Goal: Task Accomplishment & Management: Complete application form

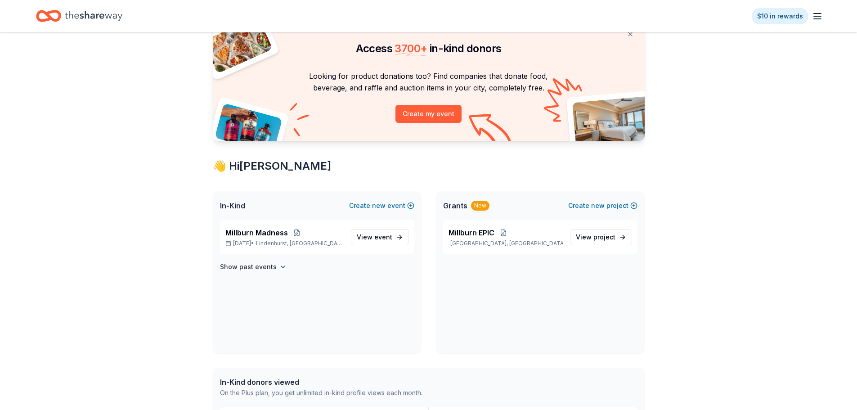
scroll to position [90, 0]
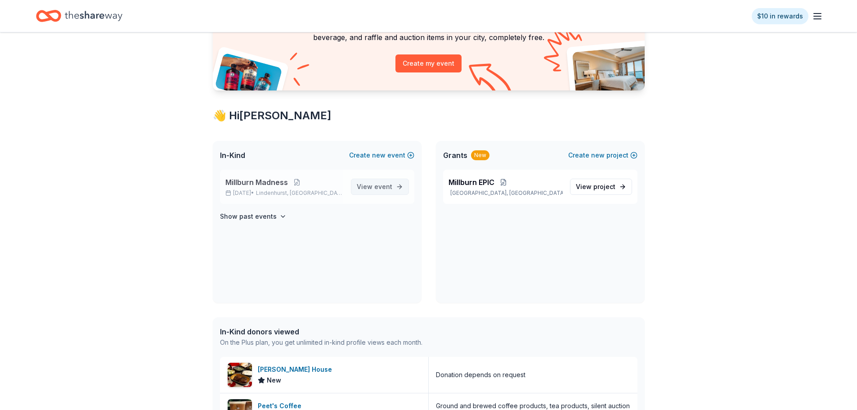
click at [378, 183] on span "event" at bounding box center [383, 187] width 18 height 8
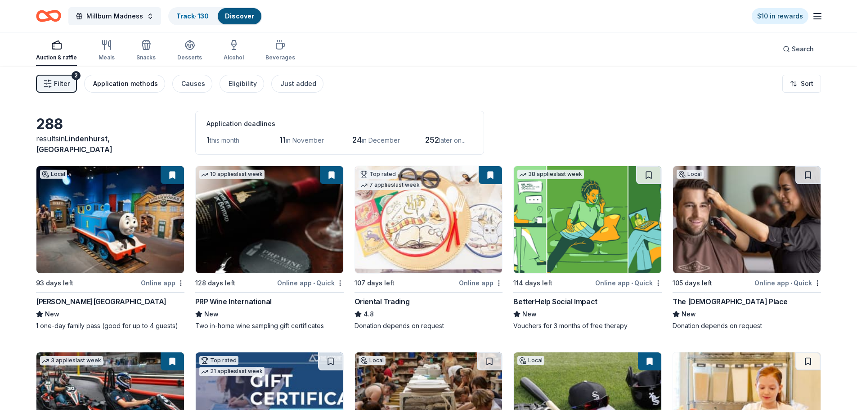
click at [114, 86] on div "Application methods" at bounding box center [125, 83] width 65 height 11
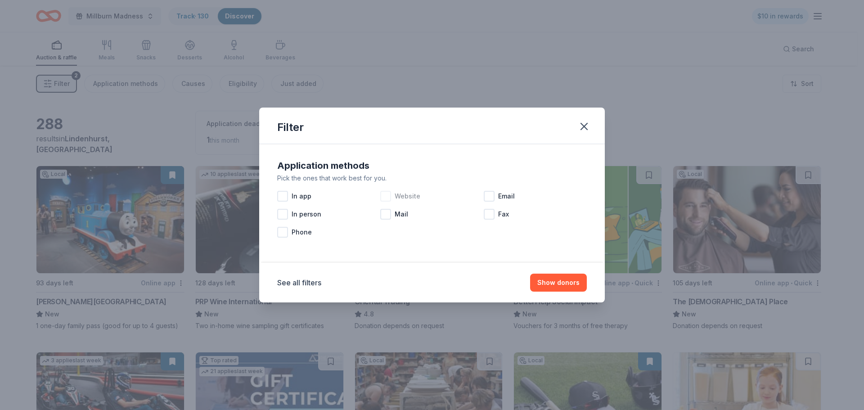
click at [385, 195] on div at bounding box center [385, 196] width 11 height 11
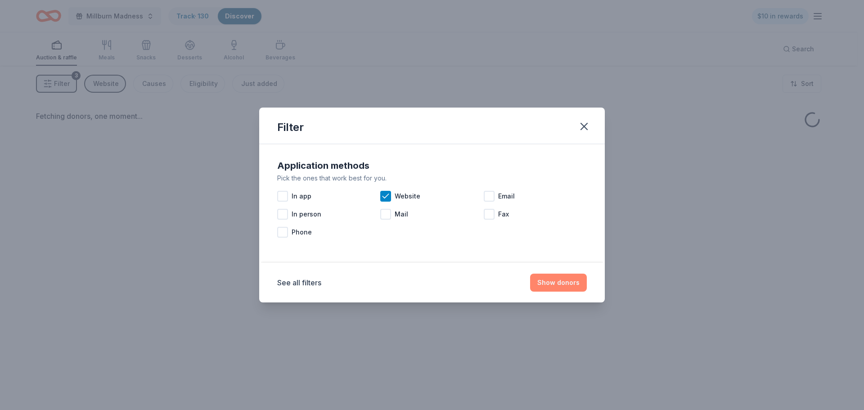
click at [567, 281] on button "Show donors" at bounding box center [558, 283] width 57 height 18
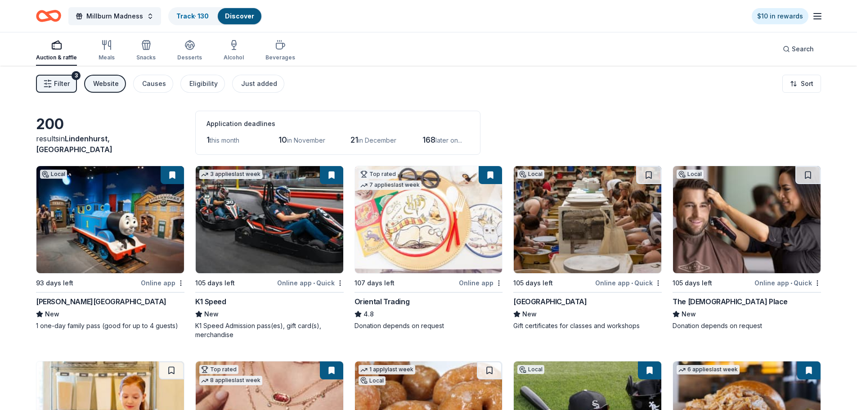
click at [140, 236] on img at bounding box center [110, 219] width 148 height 107
click at [261, 223] on img at bounding box center [270, 219] width 148 height 107
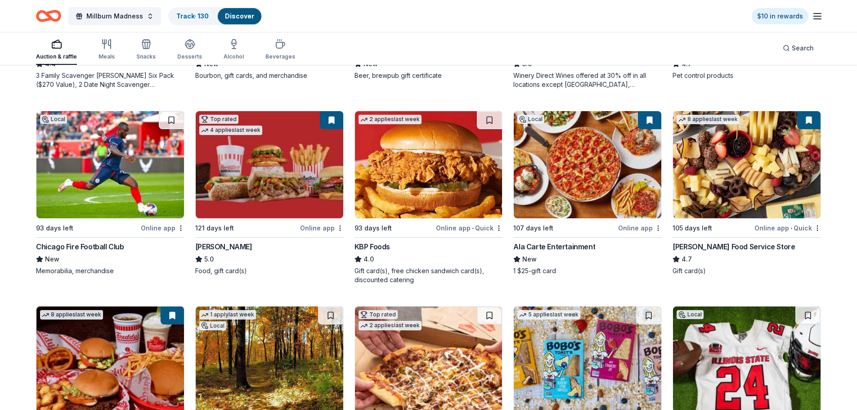
scroll to position [765, 0]
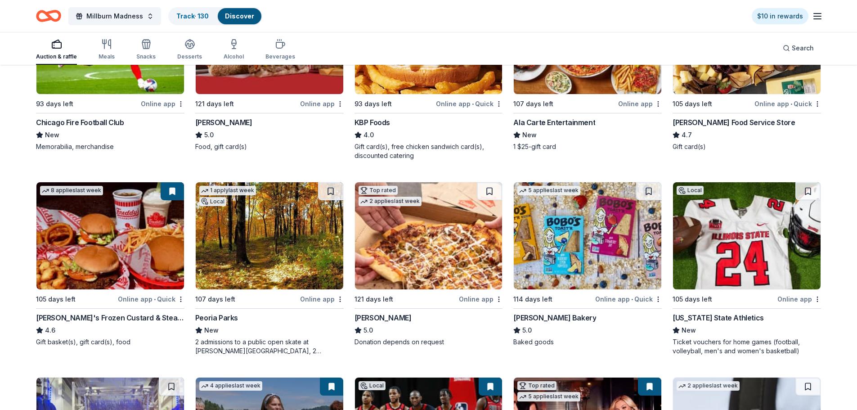
click at [73, 222] on img at bounding box center [110, 235] width 148 height 107
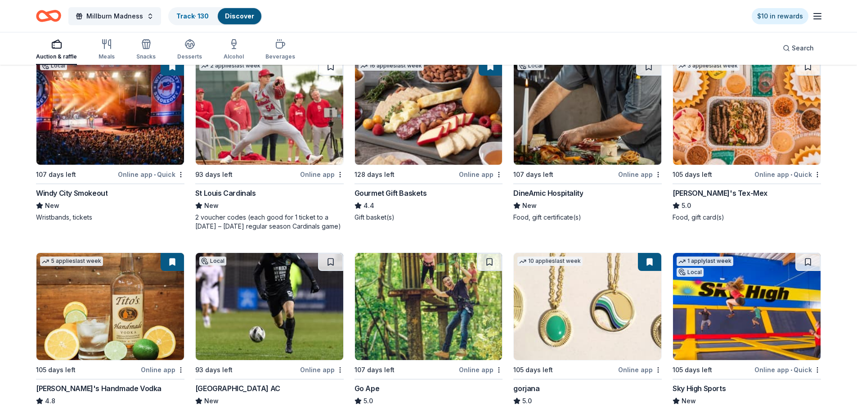
scroll to position [1360, 0]
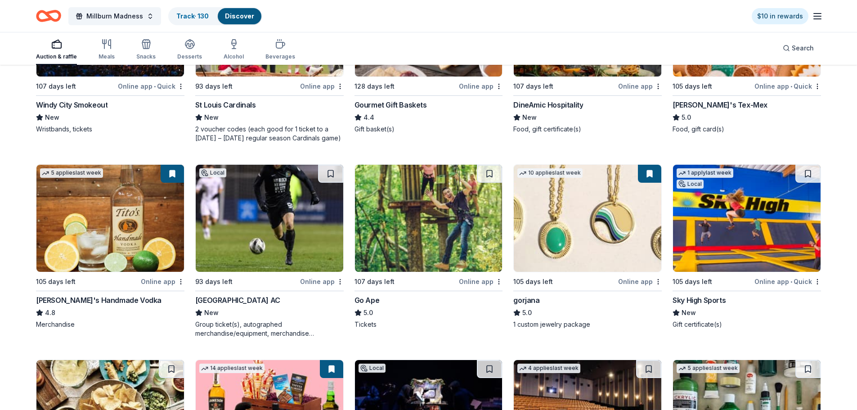
click at [435, 198] on img at bounding box center [429, 218] width 148 height 107
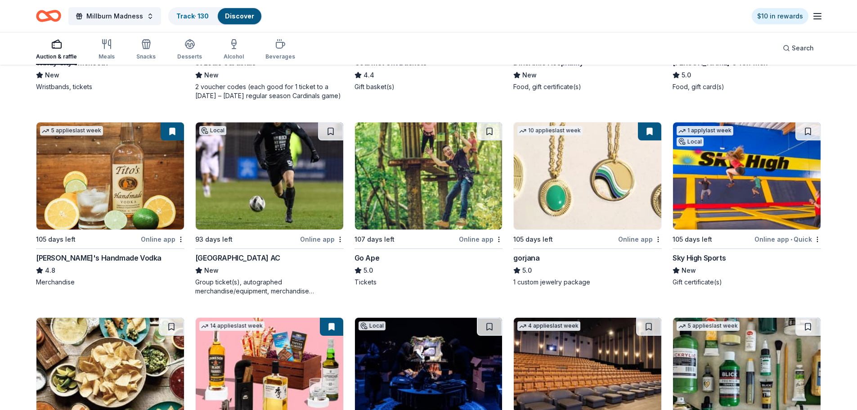
scroll to position [1495, 0]
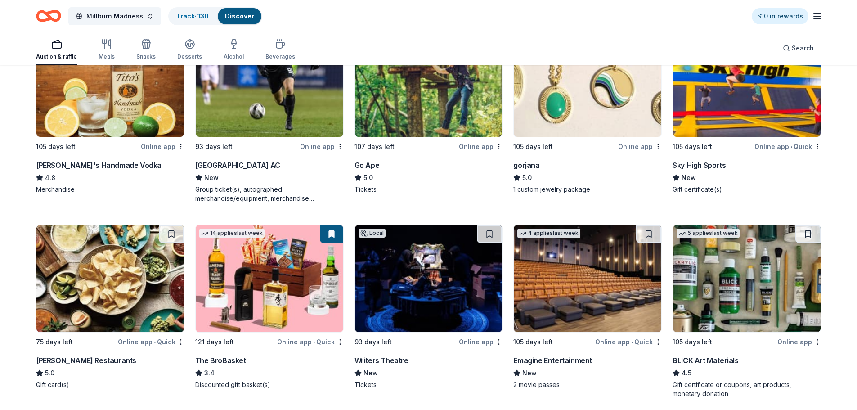
click at [546, 252] on img at bounding box center [588, 278] width 148 height 107
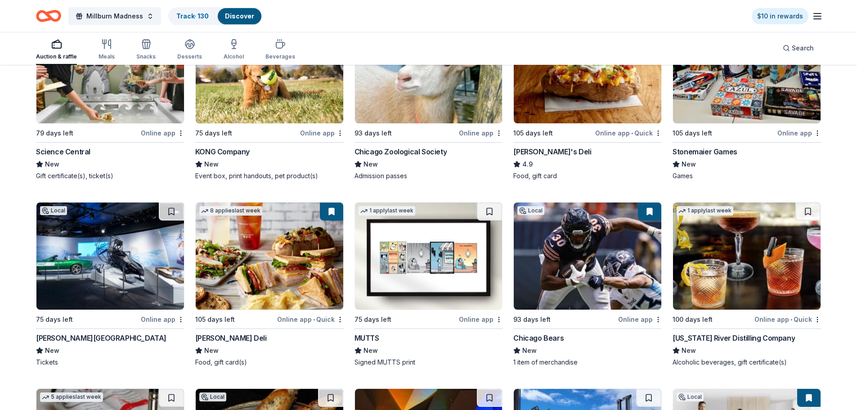
scroll to position [2290, 0]
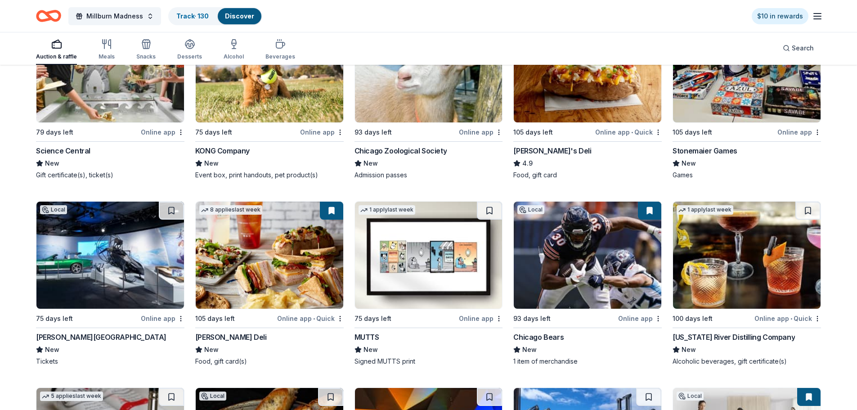
click at [108, 261] on img at bounding box center [110, 255] width 148 height 107
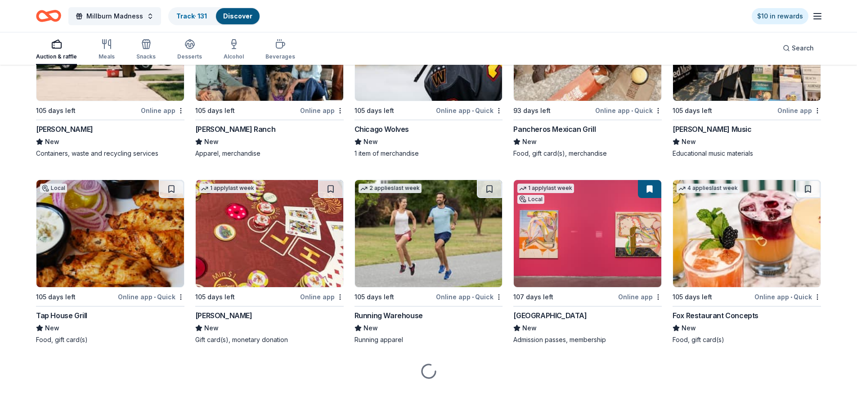
scroll to position [2876, 0]
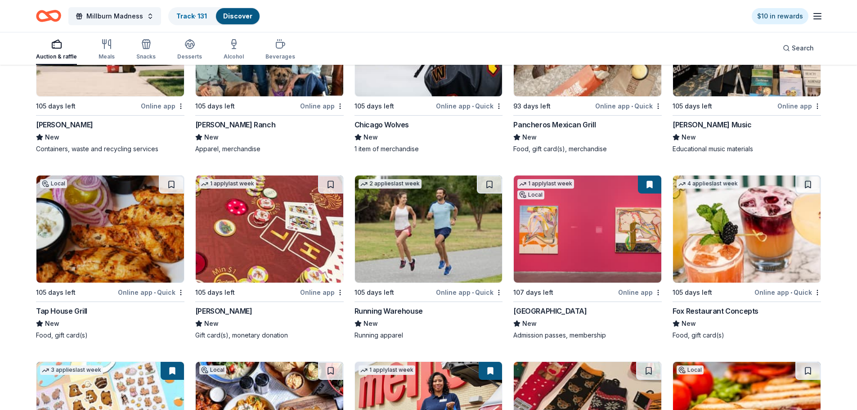
click at [702, 242] on img at bounding box center [747, 229] width 148 height 107
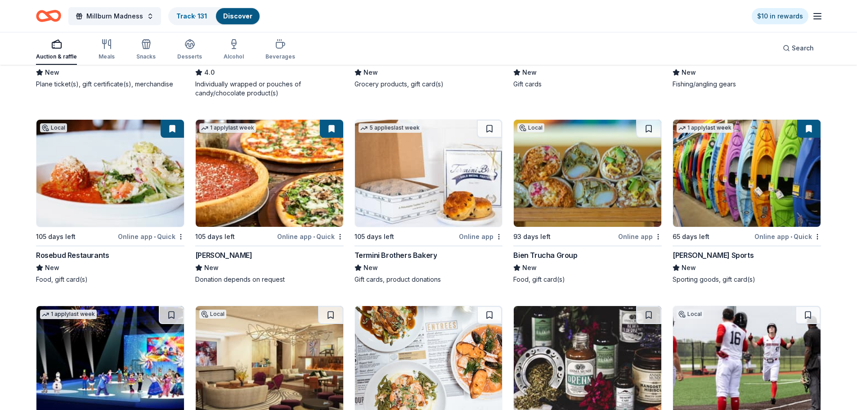
scroll to position [3596, 0]
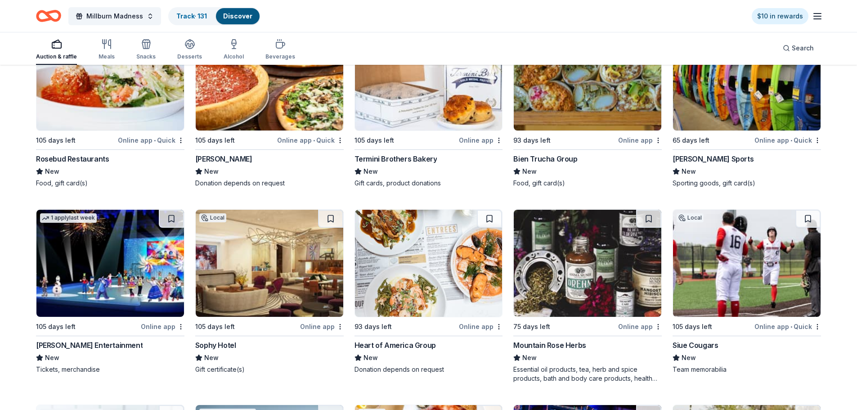
click at [449, 264] on img at bounding box center [429, 263] width 148 height 107
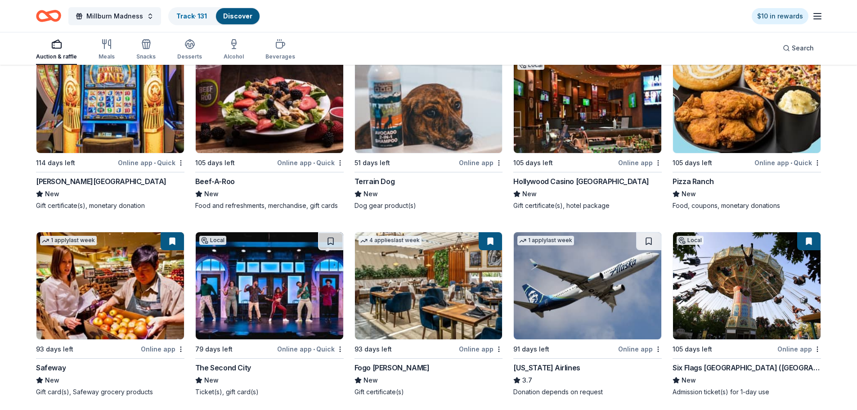
scroll to position [4091, 0]
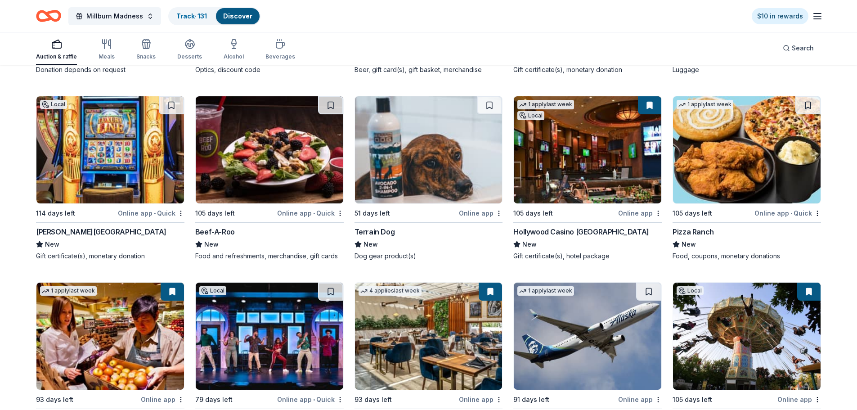
click at [144, 141] on img at bounding box center [110, 149] width 148 height 107
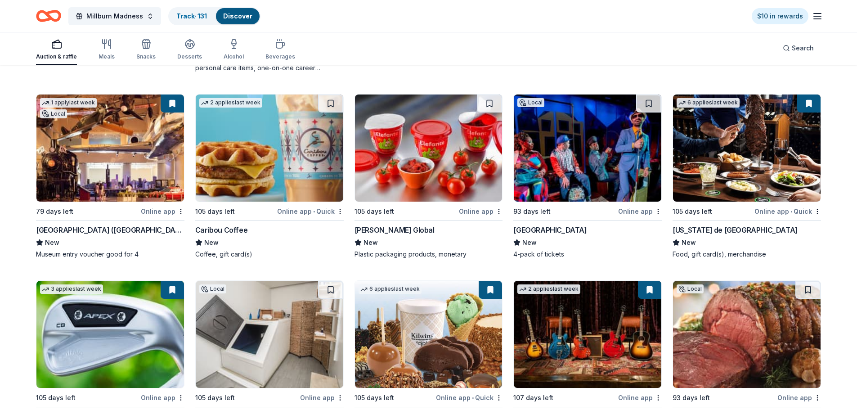
scroll to position [4755, 0]
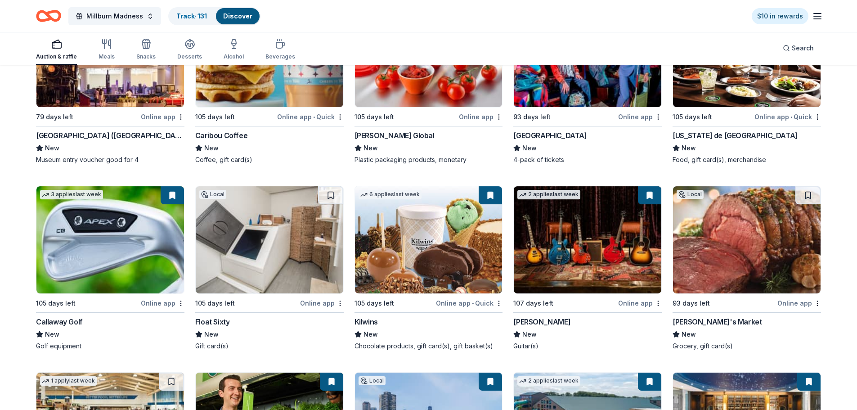
click at [243, 232] on img at bounding box center [270, 239] width 148 height 107
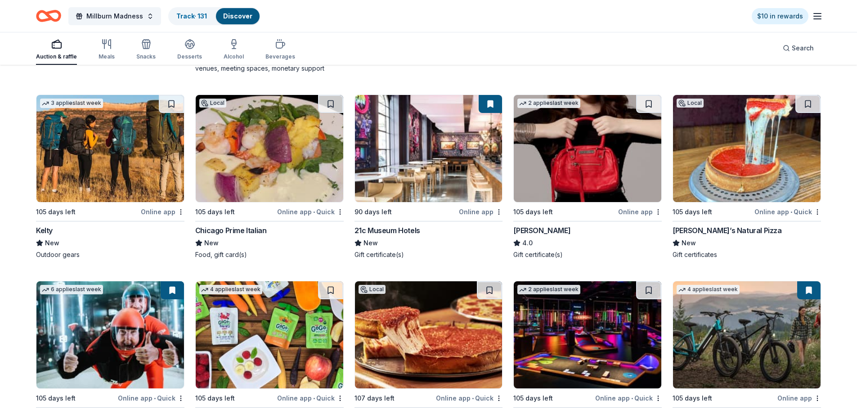
scroll to position [5430, 0]
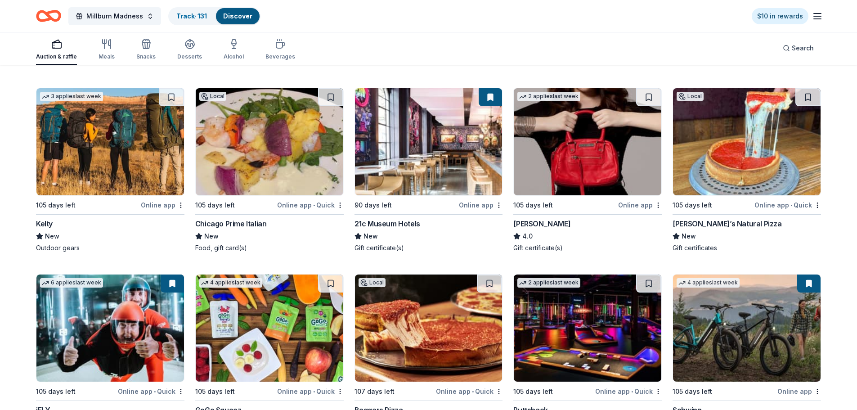
click at [126, 144] on img at bounding box center [110, 141] width 148 height 107
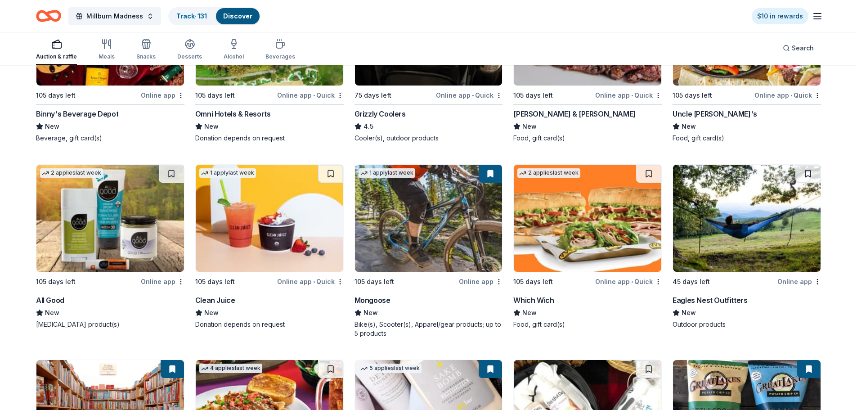
scroll to position [6147, 0]
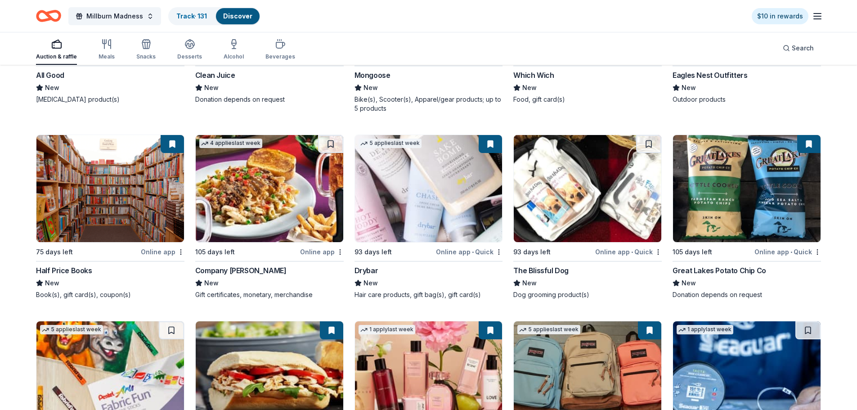
click at [81, 203] on img at bounding box center [110, 188] width 148 height 107
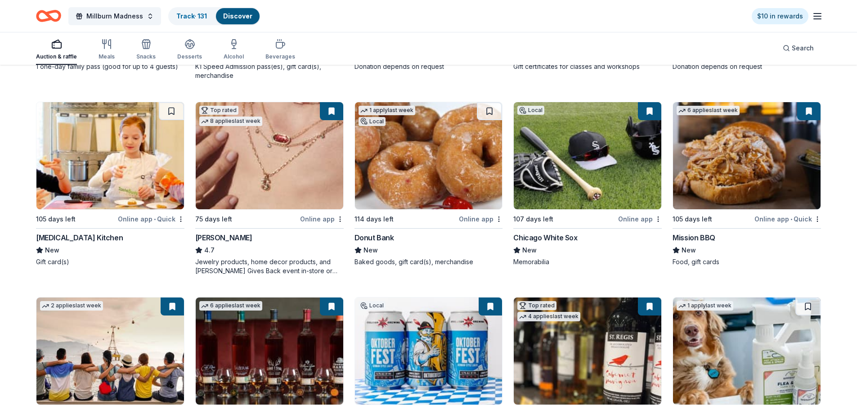
scroll to position [0, 0]
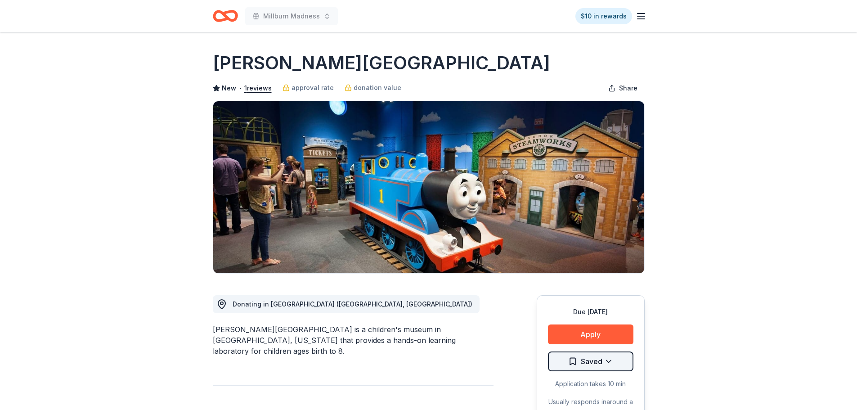
click at [618, 362] on html "Millburn Madness $10 in rewards Due in 93 days Share Kohl Children's Museum New…" at bounding box center [428, 205] width 857 height 410
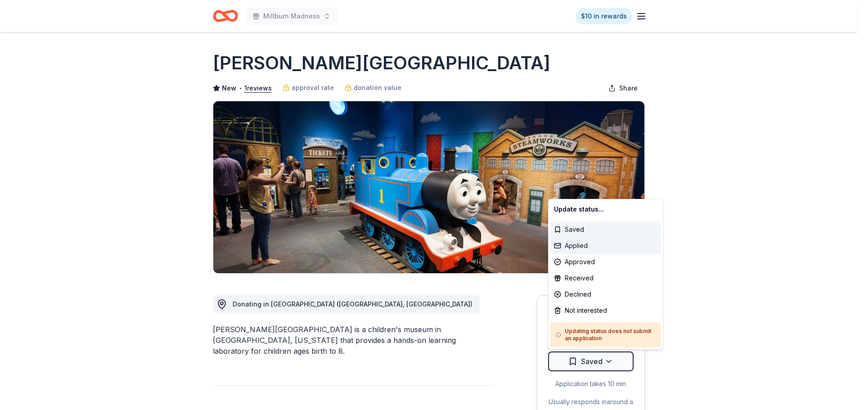
click at [575, 245] on div "Applied" at bounding box center [605, 246] width 111 height 16
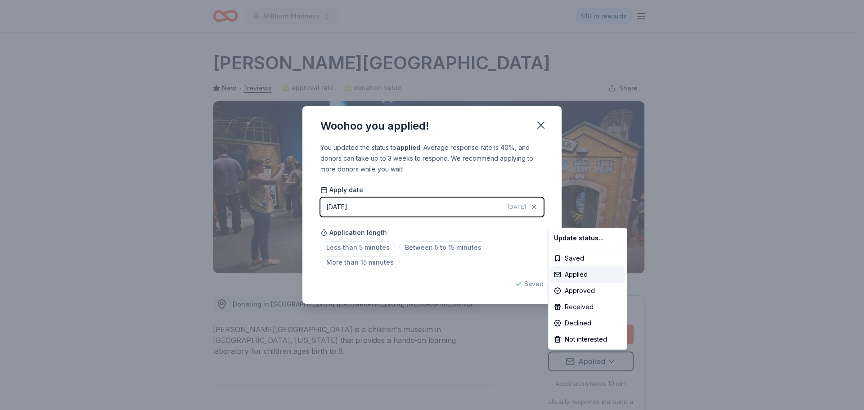
click at [545, 125] on html "Millburn Madness $10 in rewards Due in 93 days Share Kohl Children's Museum New…" at bounding box center [432, 205] width 864 height 410
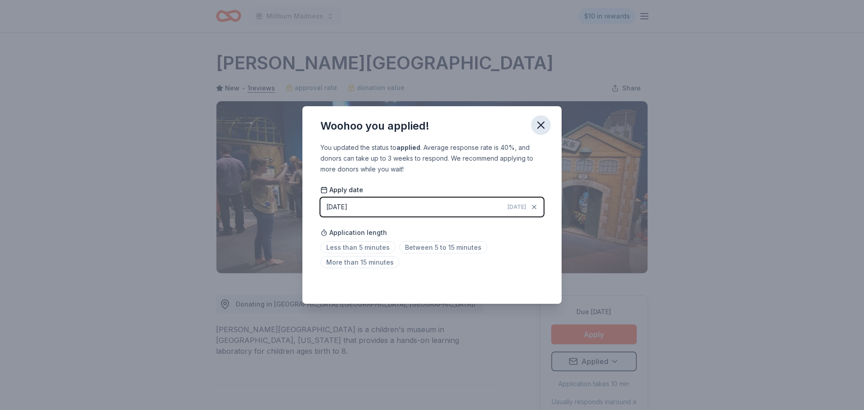
click at [541, 125] on icon "button" at bounding box center [541, 125] width 6 height 6
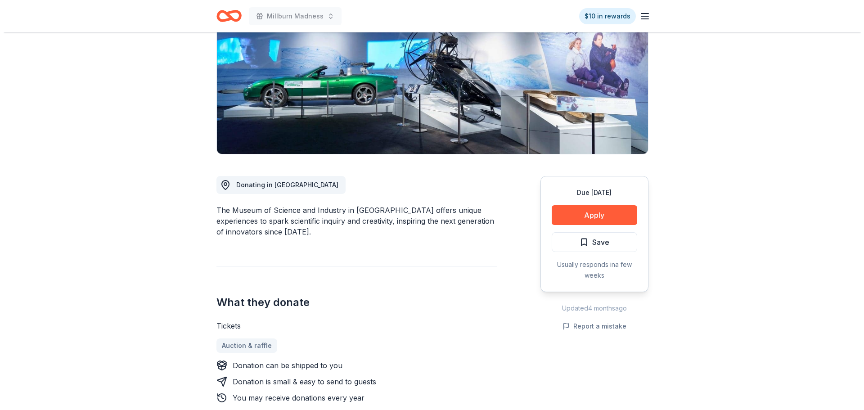
scroll to position [135, 0]
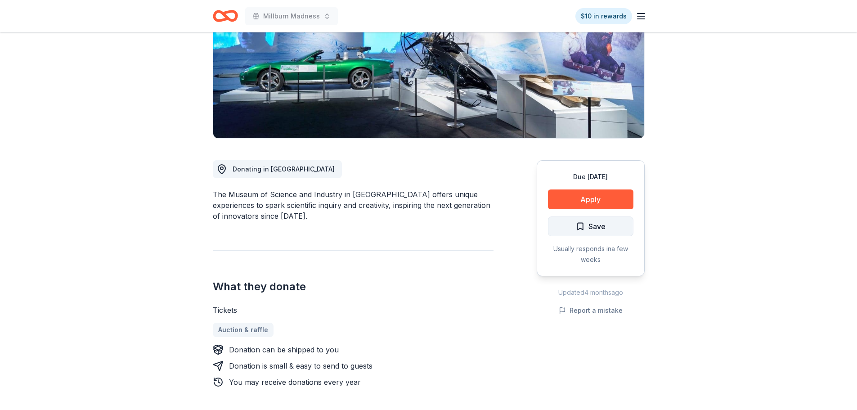
click at [589, 222] on span "Save" at bounding box center [597, 227] width 17 height 12
click at [586, 225] on html "Millburn Madness $10 in rewards Due in 75 days Share Griffin Museum of Science …" at bounding box center [428, 70] width 857 height 410
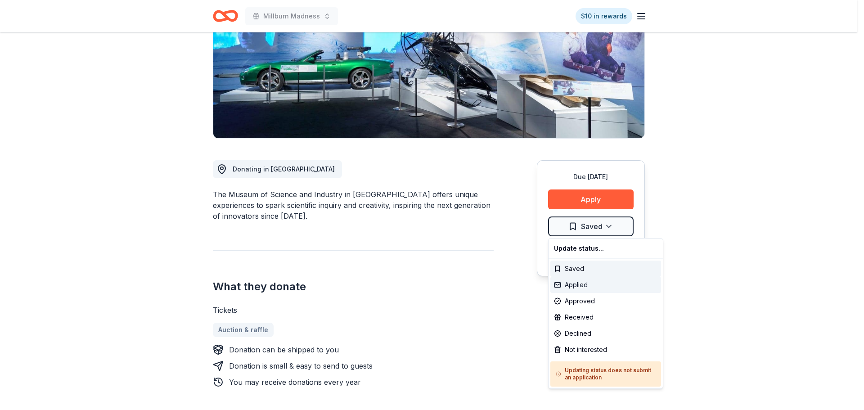
click at [577, 289] on div "Applied" at bounding box center [605, 285] width 111 height 16
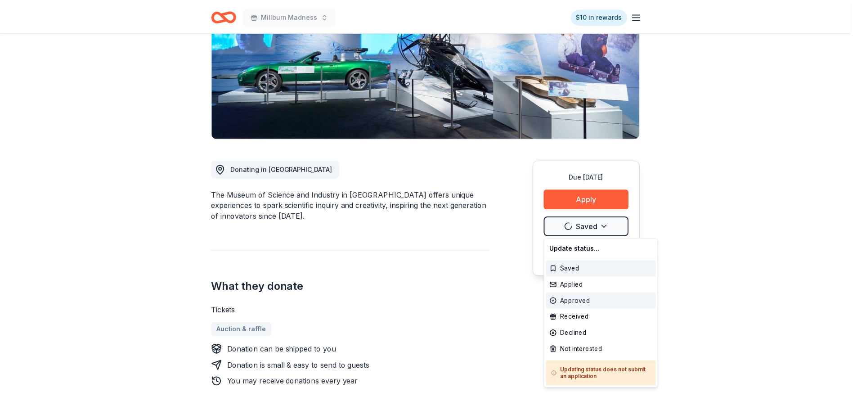
scroll to position [0, 0]
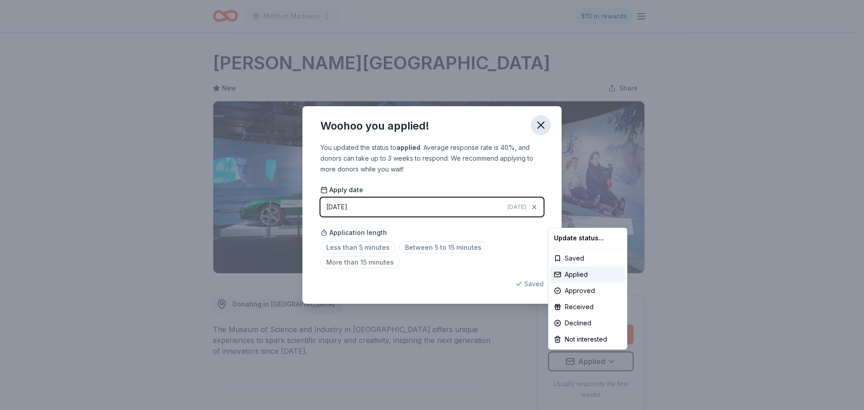
click at [539, 127] on html "Millburn Madness $10 in rewards Due in 75 days Share Griffin Museum of Science …" at bounding box center [432, 205] width 864 height 410
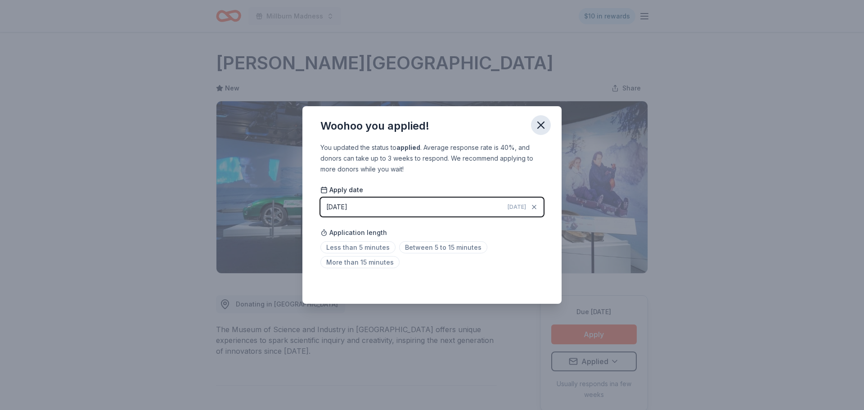
click at [537, 130] on icon "button" at bounding box center [541, 125] width 13 height 13
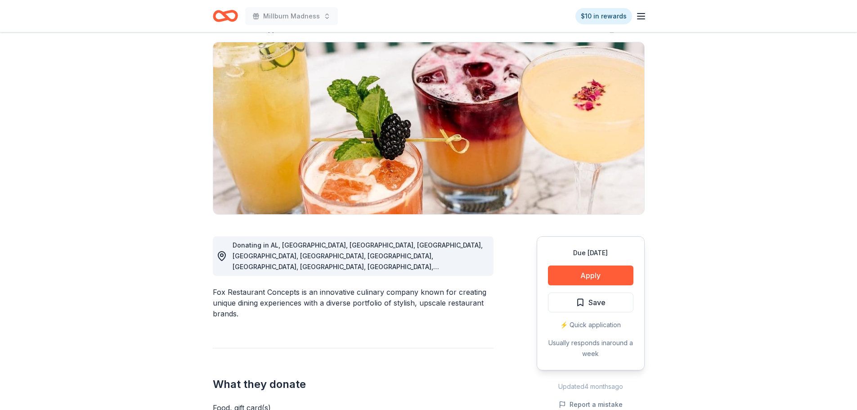
scroll to position [45, 0]
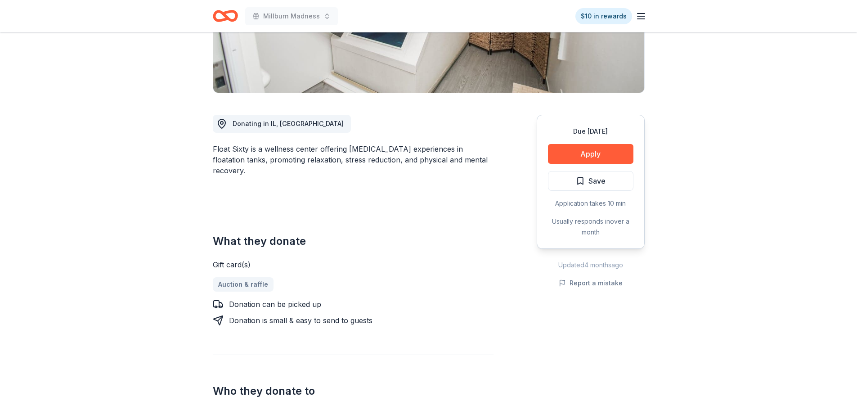
scroll to position [45, 0]
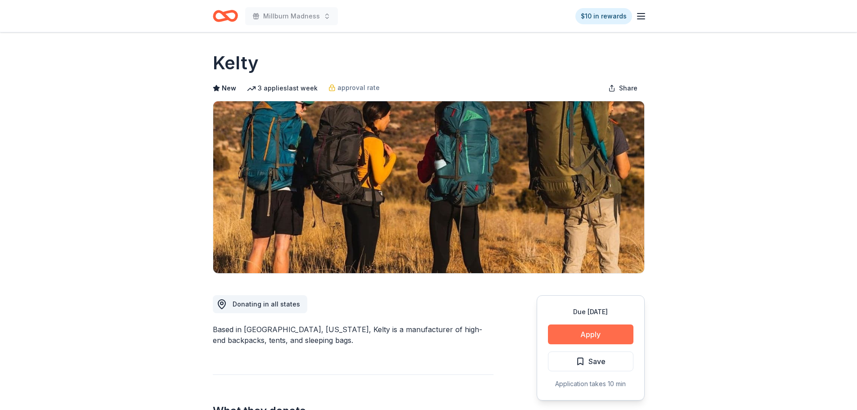
click at [591, 330] on button "Apply" at bounding box center [591, 335] width 86 height 20
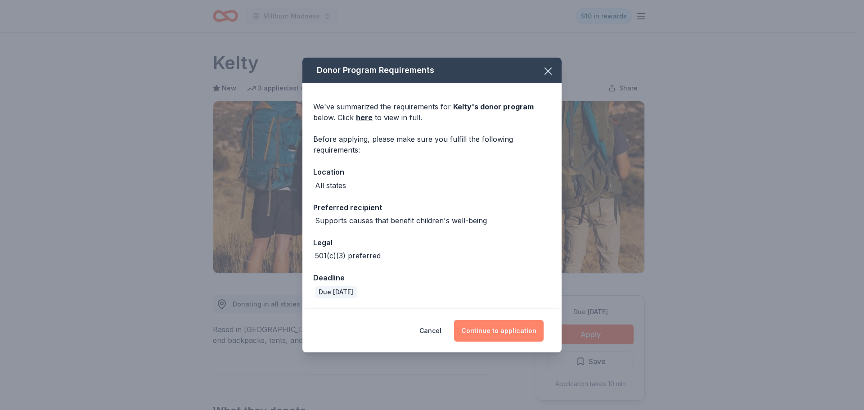
click at [527, 332] on button "Continue to application" at bounding box center [499, 331] width 90 height 22
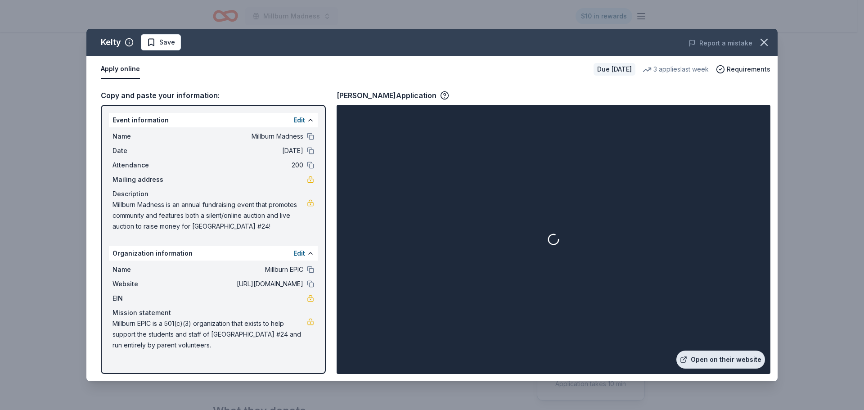
click at [716, 357] on link "Open on their website" at bounding box center [720, 360] width 89 height 18
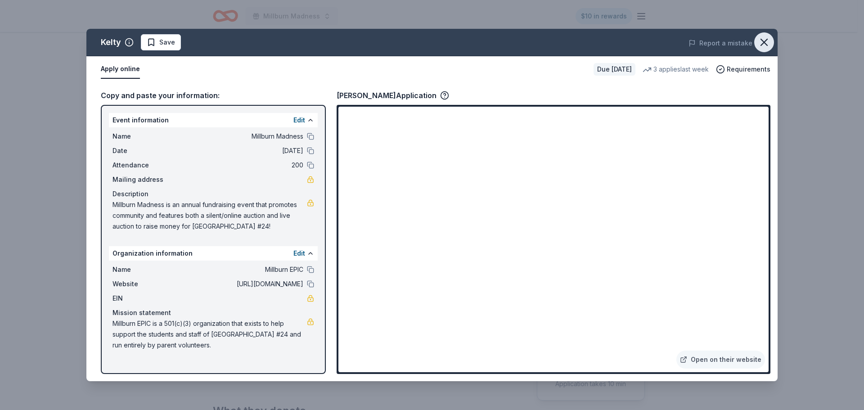
click at [763, 43] on icon "button" at bounding box center [764, 42] width 6 height 6
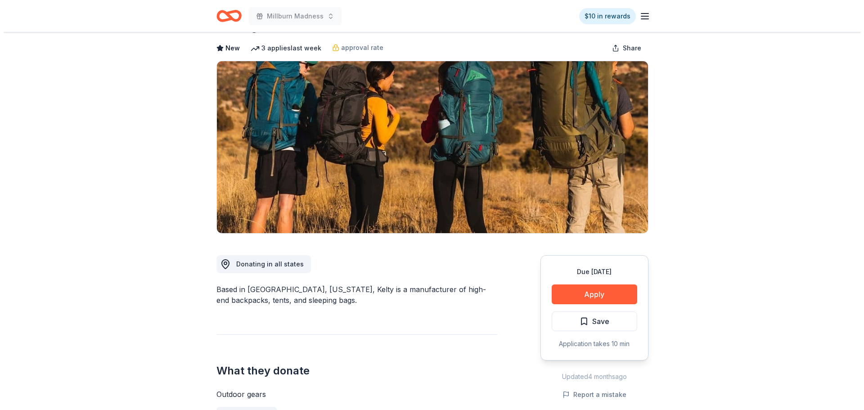
scroll to position [180, 0]
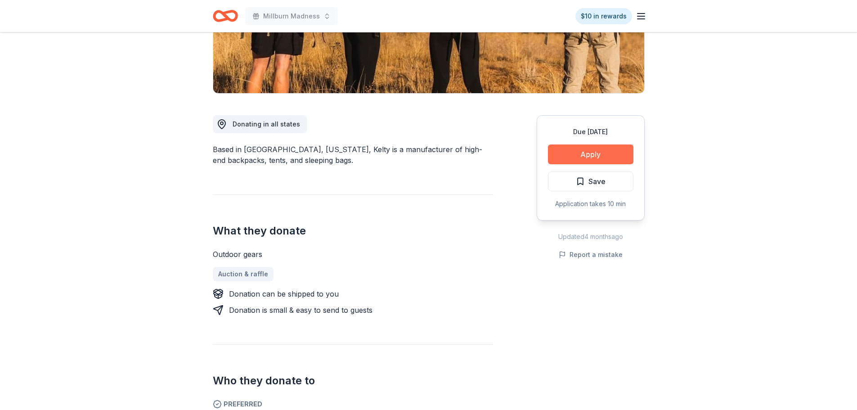
click at [579, 157] on button "Apply" at bounding box center [591, 154] width 86 height 20
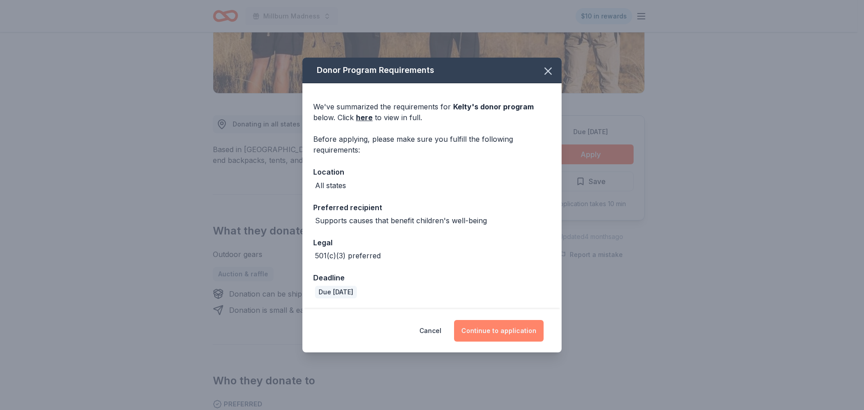
click at [501, 329] on button "Continue to application" at bounding box center [499, 331] width 90 height 22
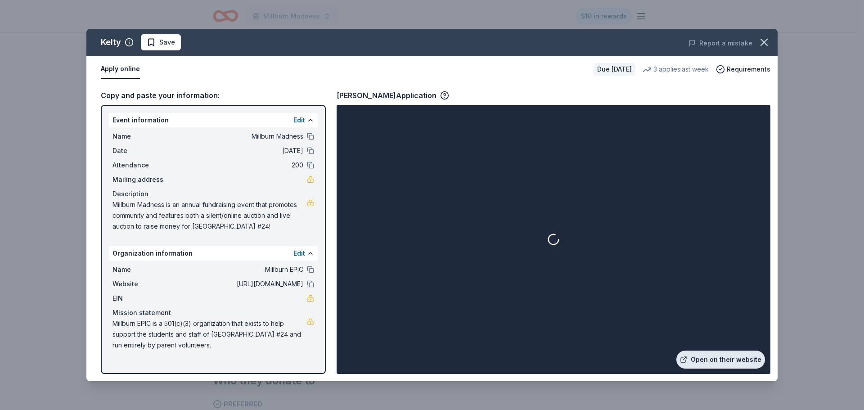
click at [711, 359] on link "Open on their website" at bounding box center [720, 360] width 89 height 18
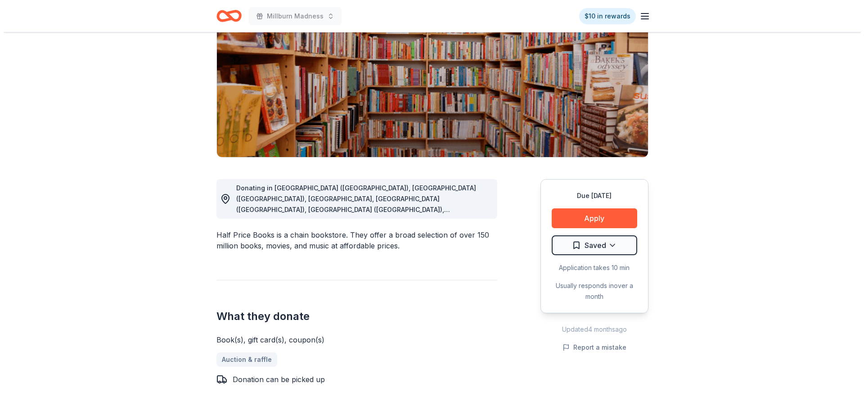
scroll to position [135, 0]
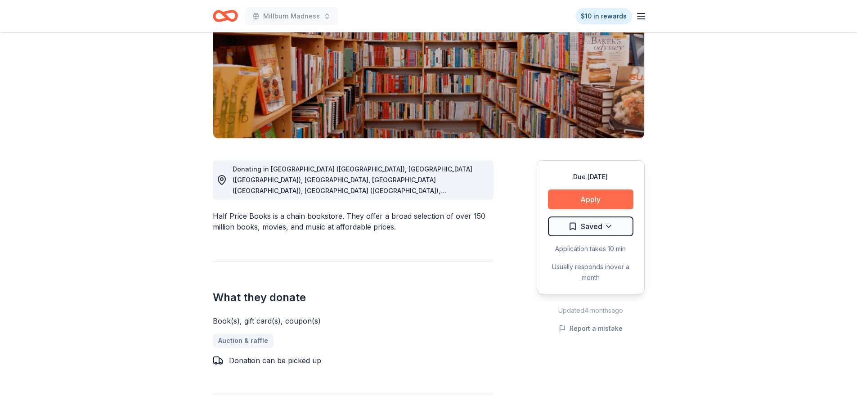
click at [557, 203] on button "Apply" at bounding box center [591, 199] width 86 height 20
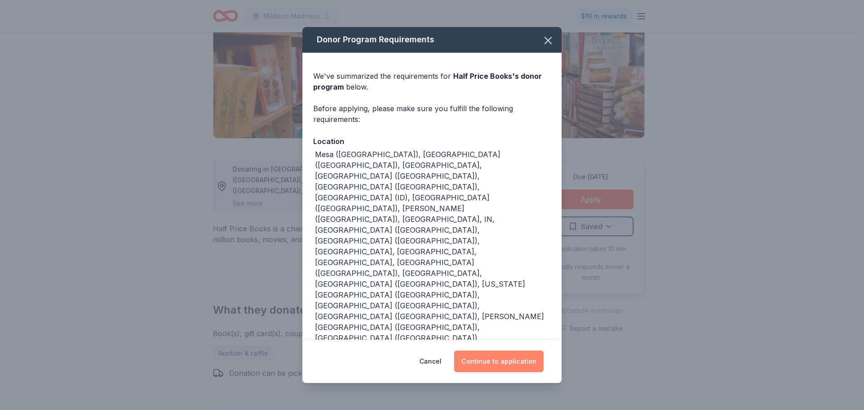
click at [484, 357] on button "Continue to application" at bounding box center [499, 362] width 90 height 22
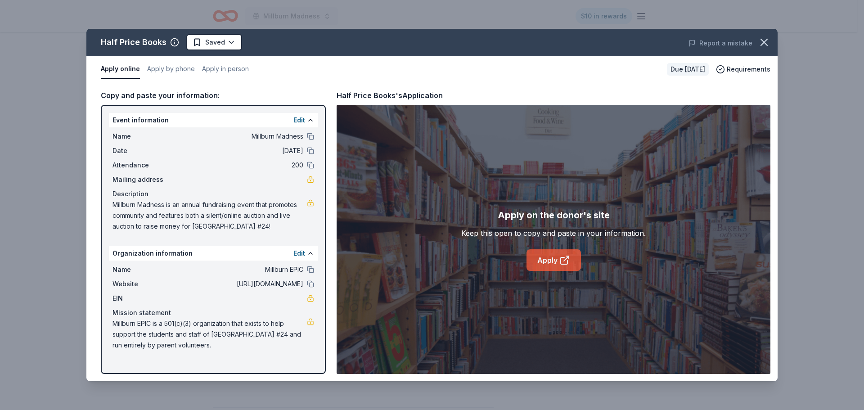
click at [545, 258] on link "Apply" at bounding box center [554, 260] width 54 height 22
click at [767, 44] on icon "button" at bounding box center [764, 42] width 13 height 13
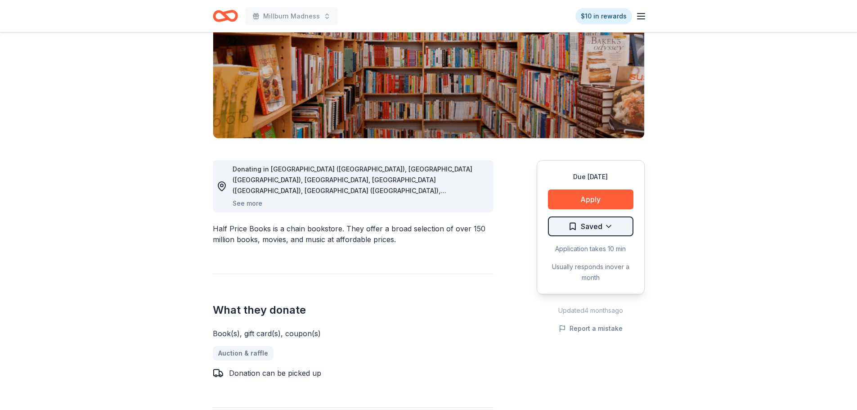
click at [626, 227] on html "Millburn Madness $10 in rewards Due [DATE] Share Half Price Books New • 2 revie…" at bounding box center [428, 70] width 857 height 410
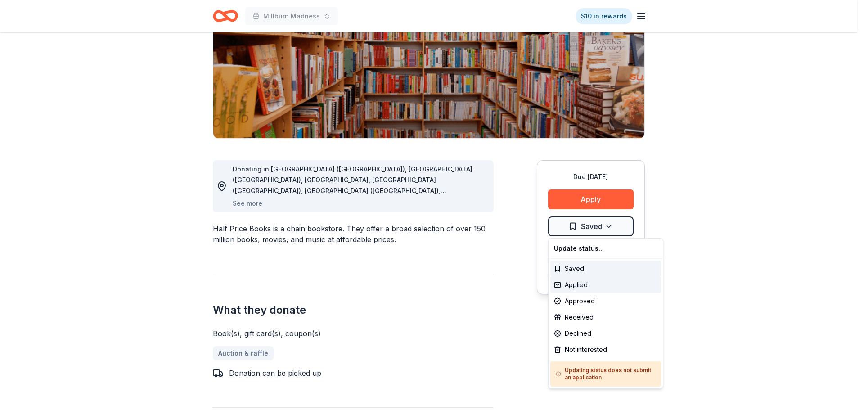
click at [576, 286] on div "Applied" at bounding box center [605, 285] width 111 height 16
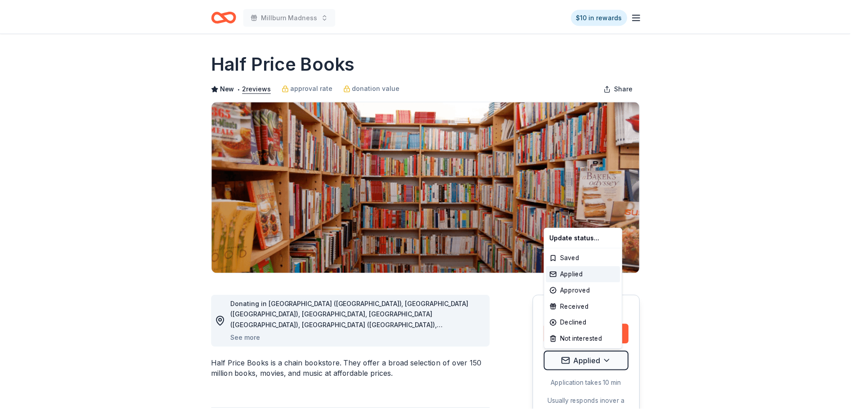
scroll to position [0, 0]
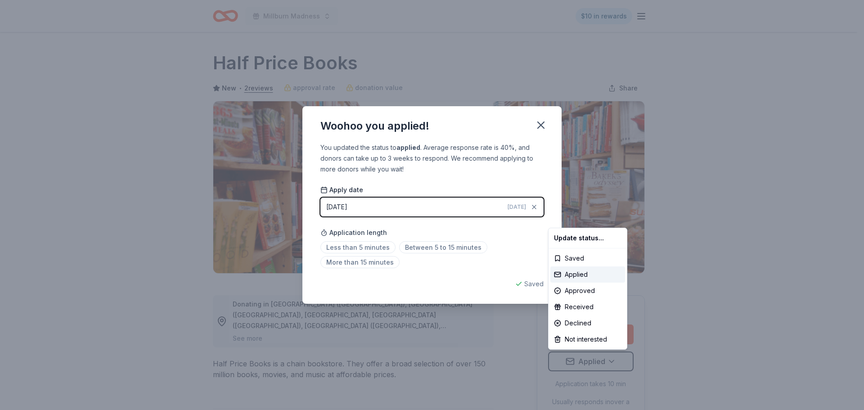
click at [543, 128] on html "Millburn Madness $10 in rewards Due [DATE] Share Half Price Books New • 2 revie…" at bounding box center [432, 205] width 864 height 410
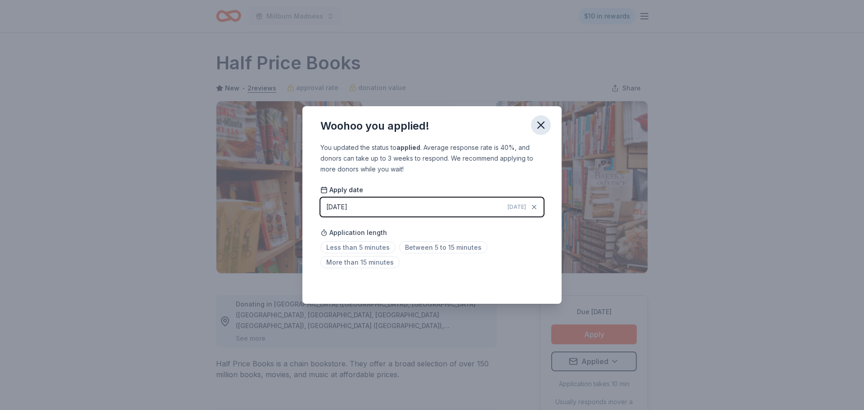
click at [543, 127] on icon "button" at bounding box center [541, 125] width 6 height 6
